Goal: Task Accomplishment & Management: Use online tool/utility

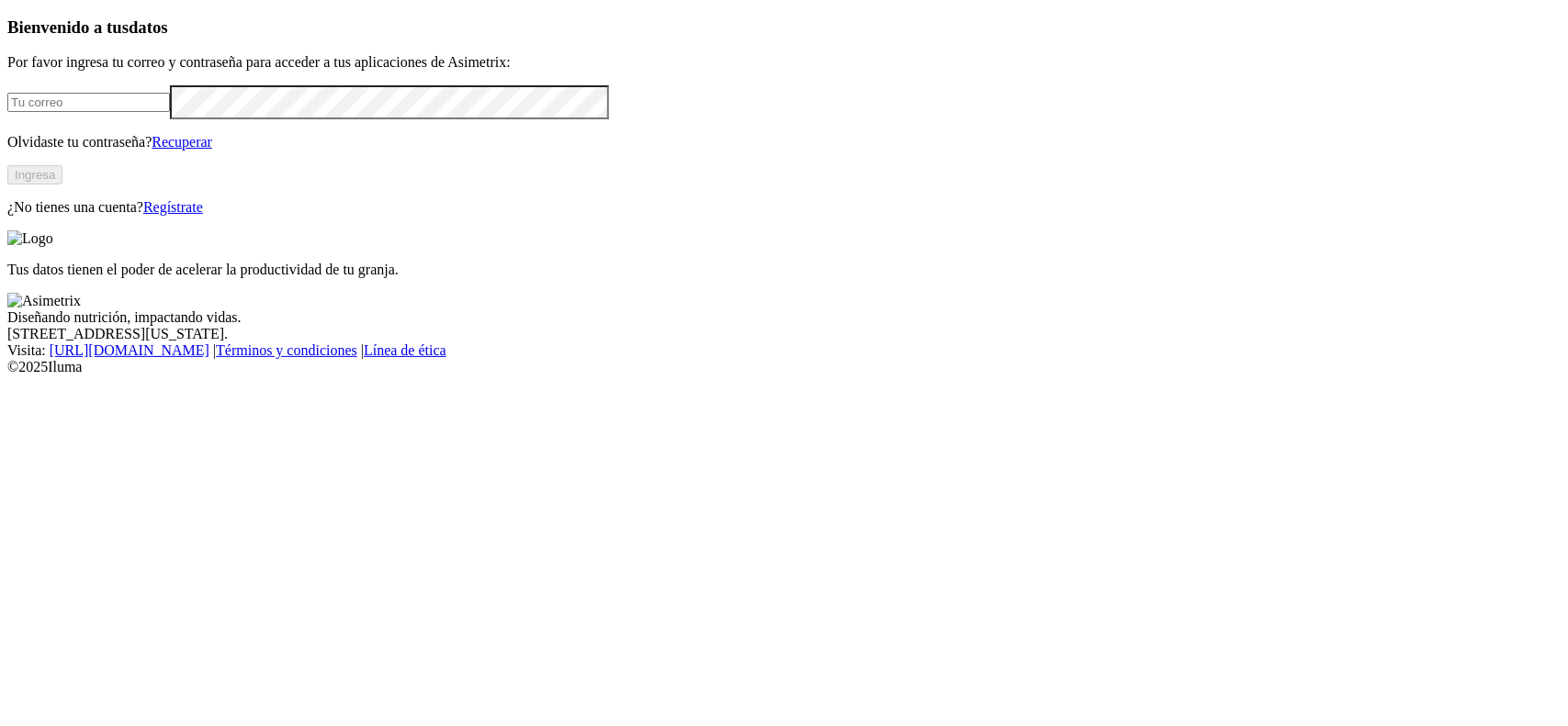
type input "[PERSON_NAME][EMAIL_ADDRESS][DOMAIN_NAME]"
click at [63, 184] on button "Ingresa" at bounding box center [35, 175] width 55 height 20
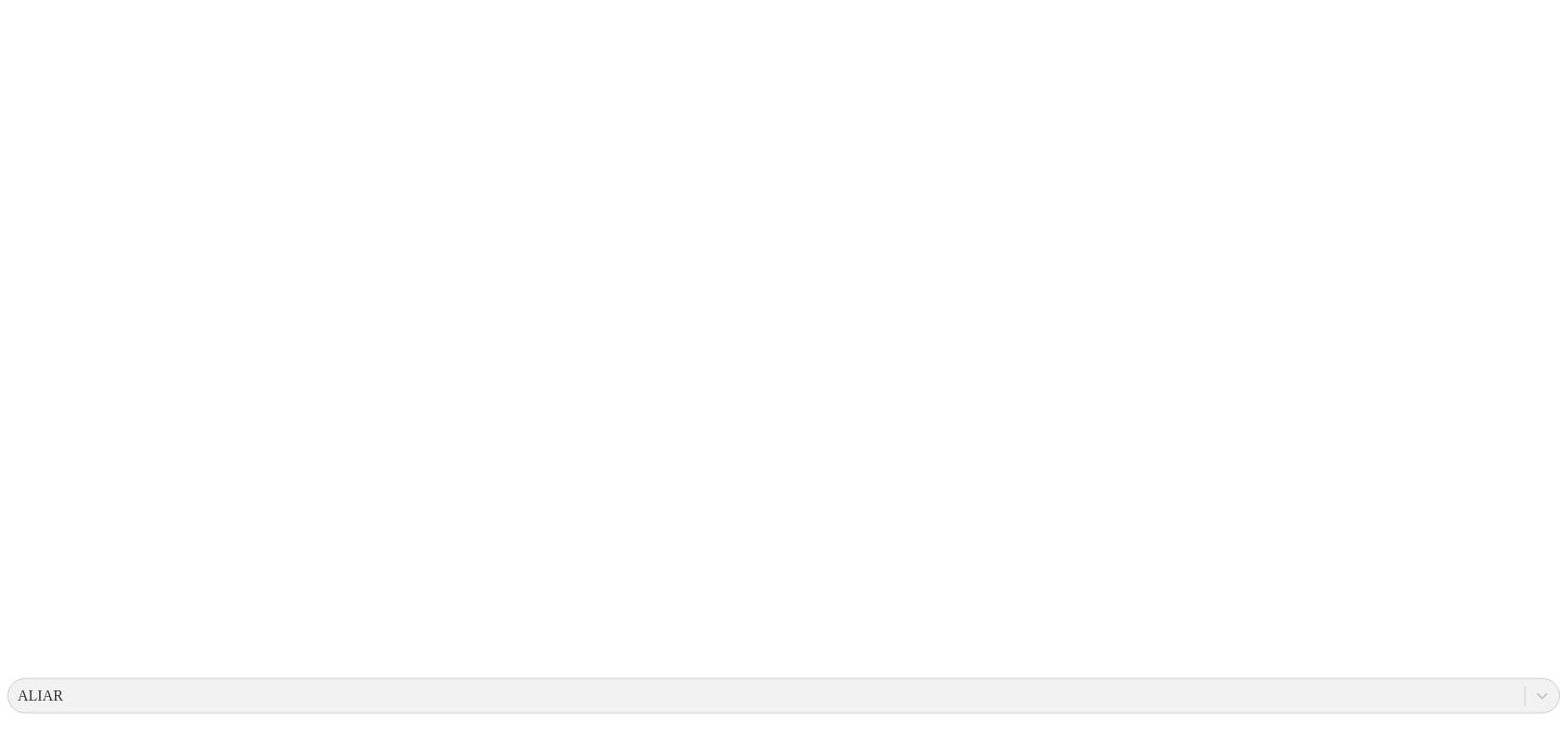
scroll to position [116, 0]
